Goal: Information Seeking & Learning: Learn about a topic

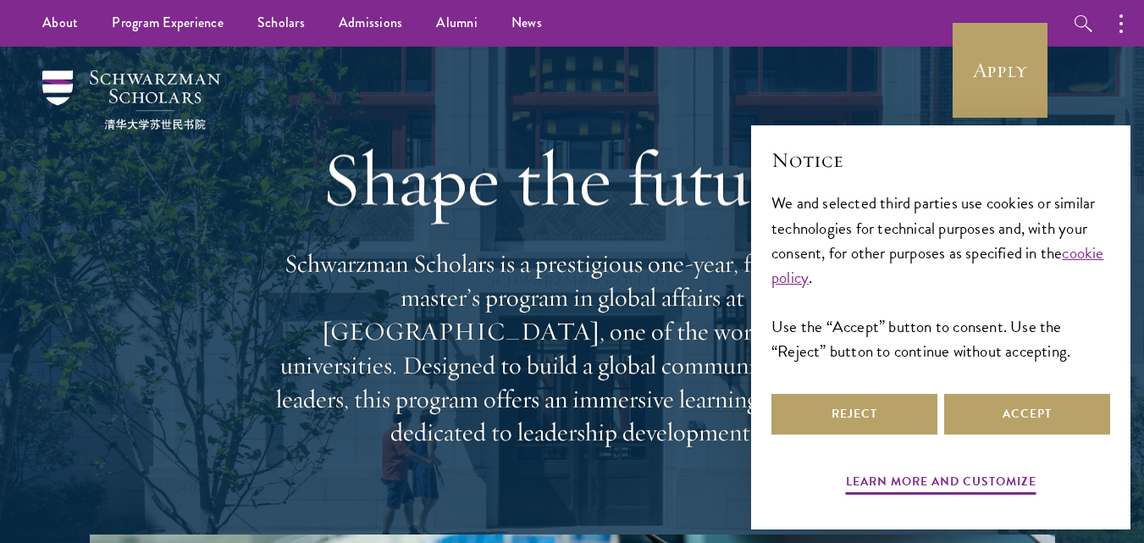
click at [991, 437] on div "Reject Accept" at bounding box center [940, 413] width 339 height 47
click at [991, 426] on button "Accept" at bounding box center [1027, 414] width 166 height 41
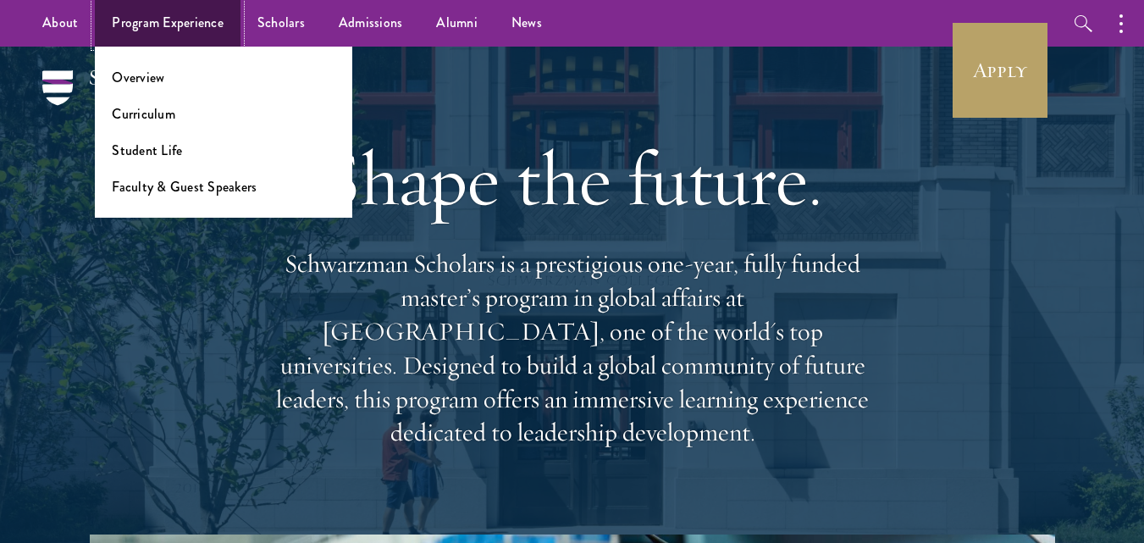
click at [156, 17] on link "Program Experience" at bounding box center [168, 23] width 146 height 47
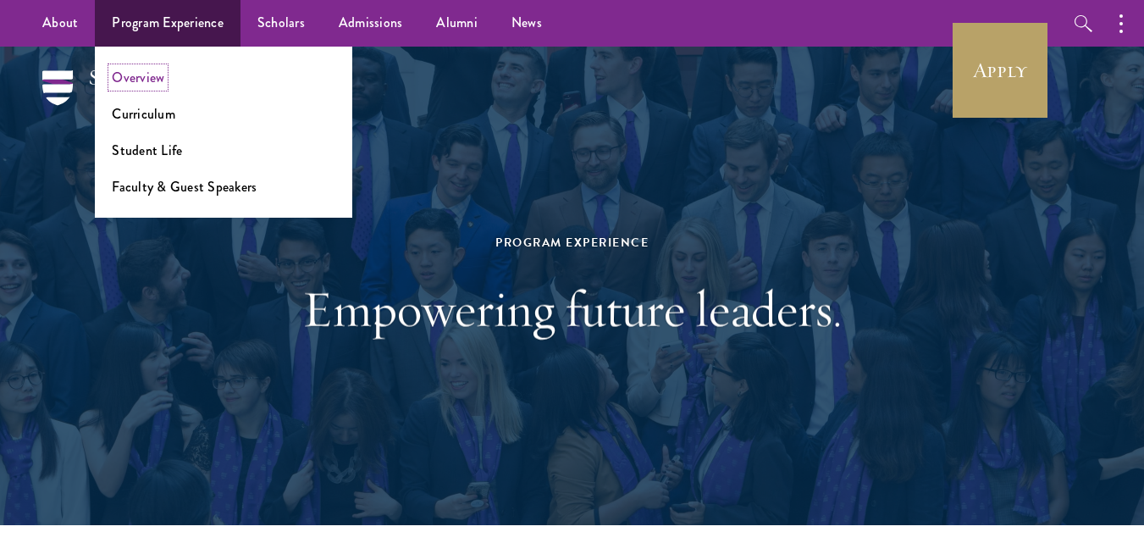
click at [155, 80] on link "Overview" at bounding box center [138, 77] width 53 height 19
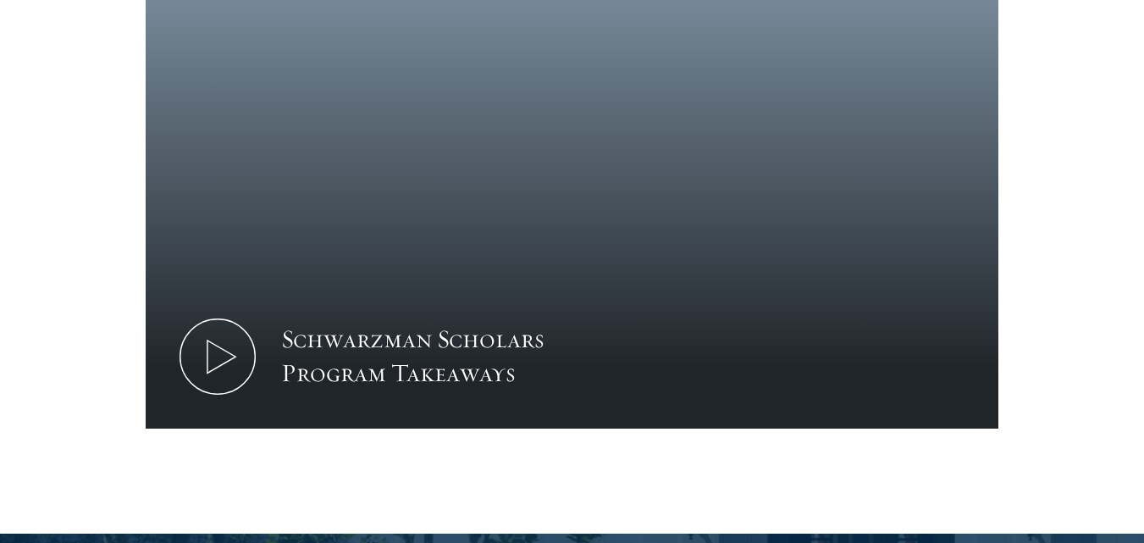
scroll to position [1863, 0]
